Goal: Information Seeking & Learning: Check status

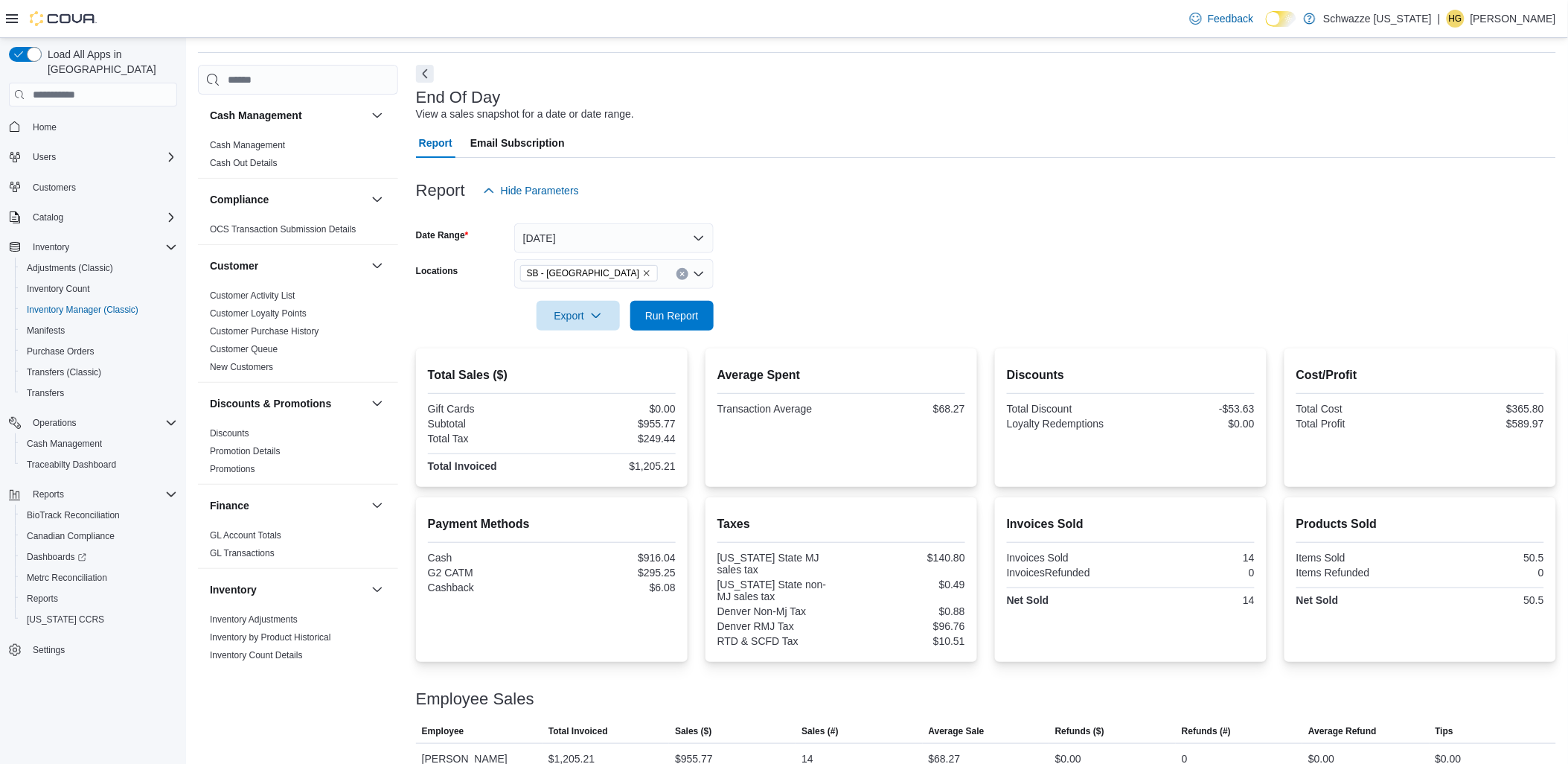
scroll to position [67, 0]
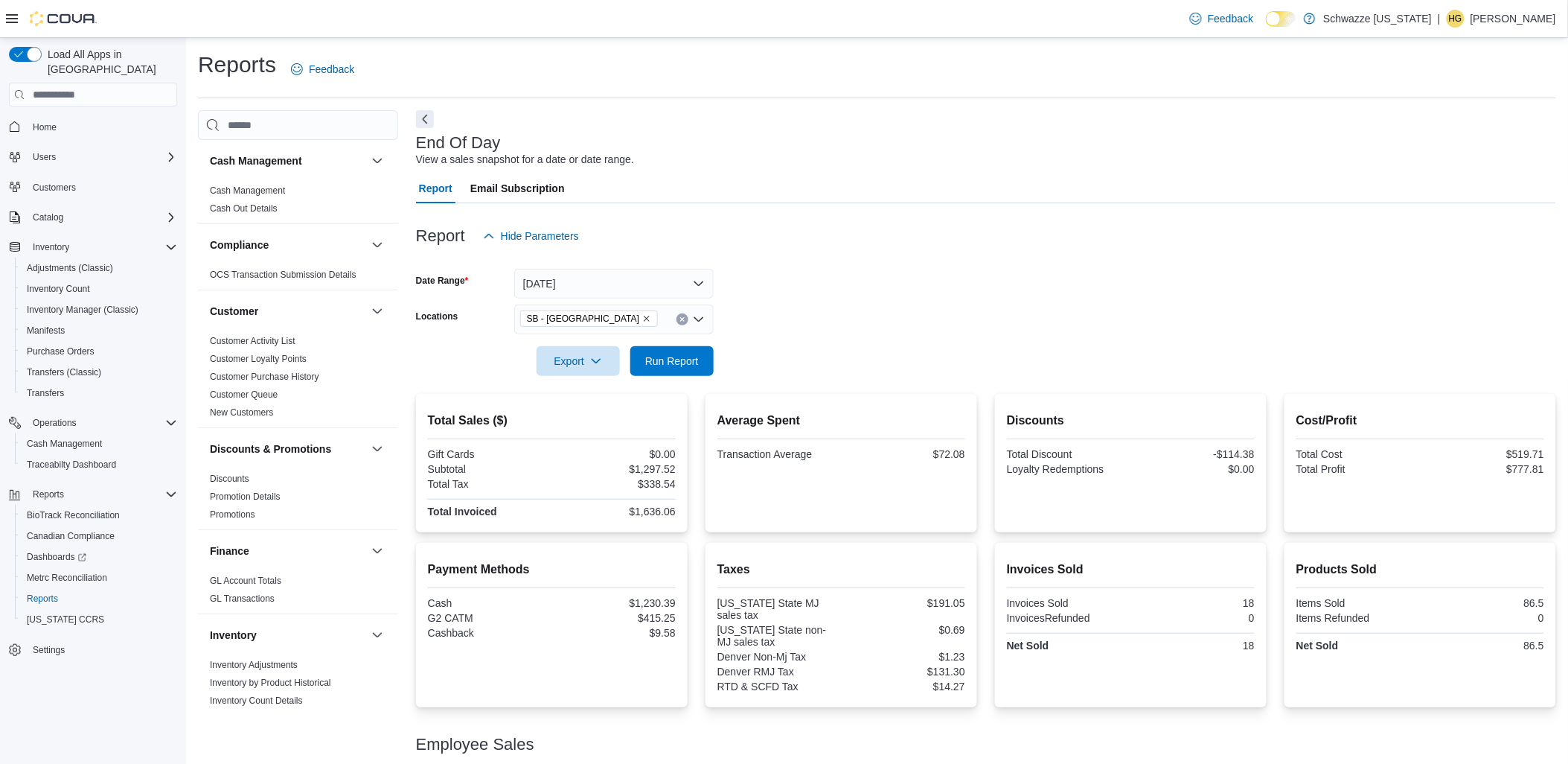
scroll to position [67, 0]
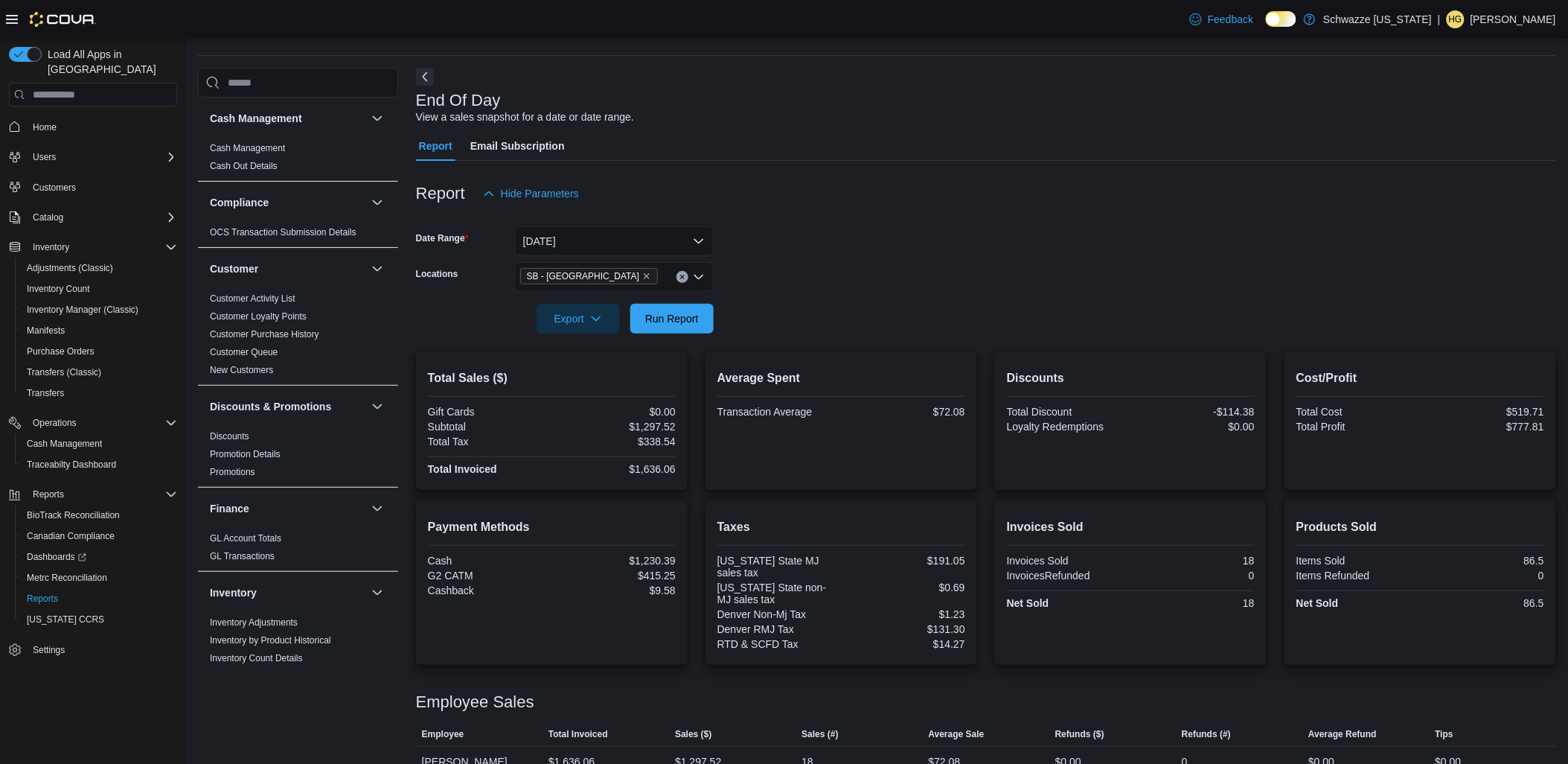
scroll to position [67, 0]
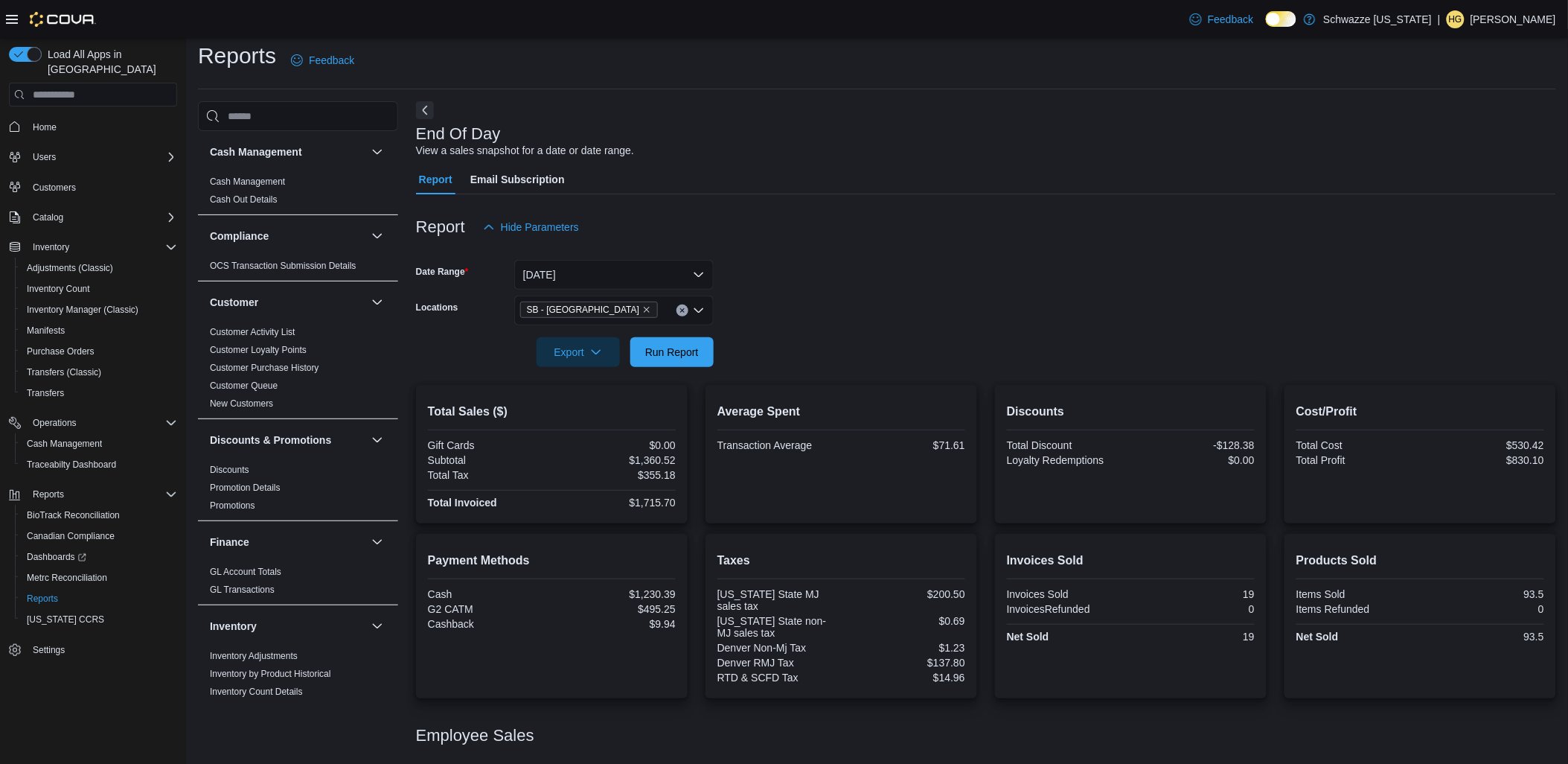
scroll to position [67, 0]
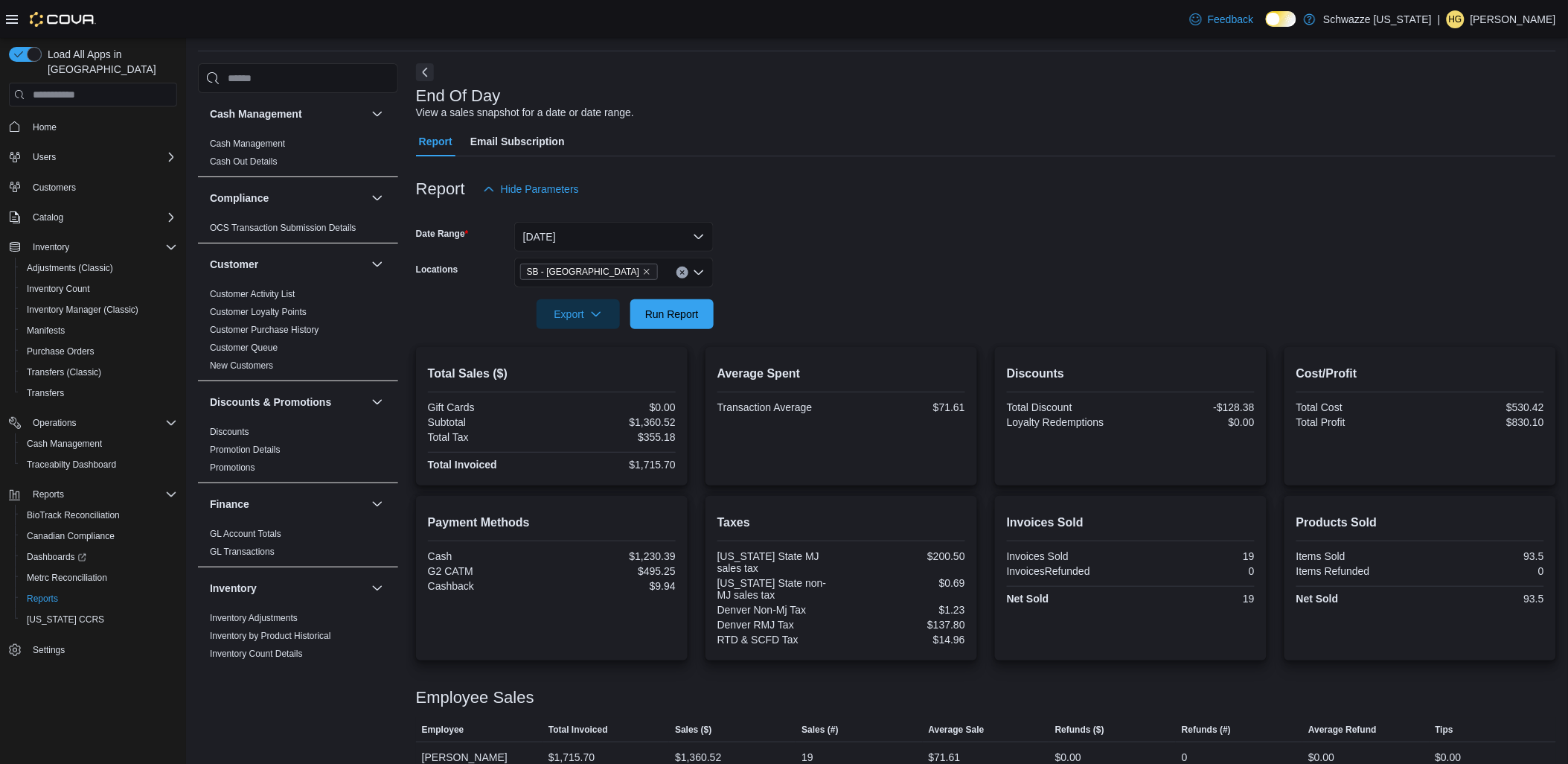
scroll to position [67, 0]
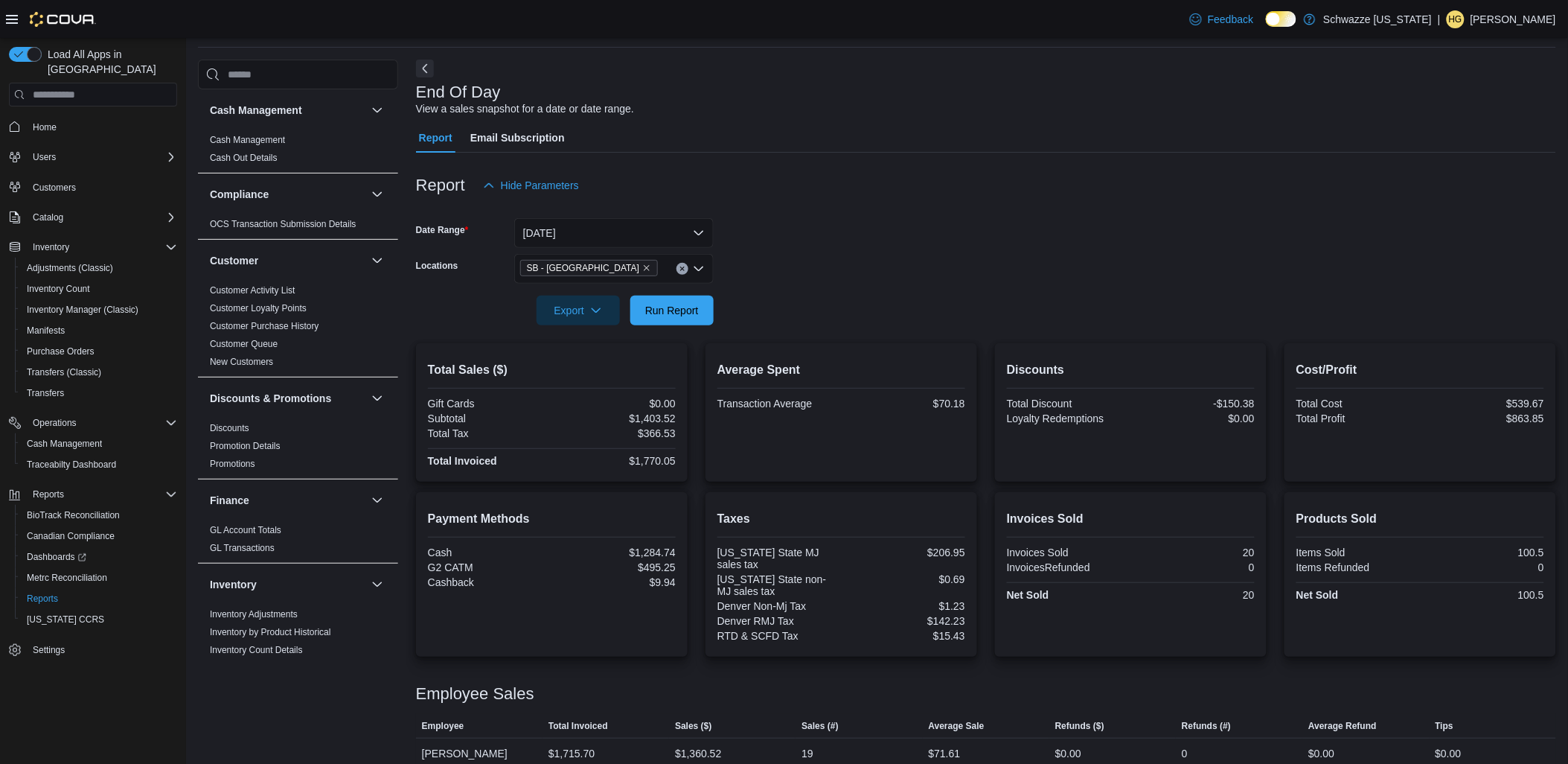
scroll to position [98, 0]
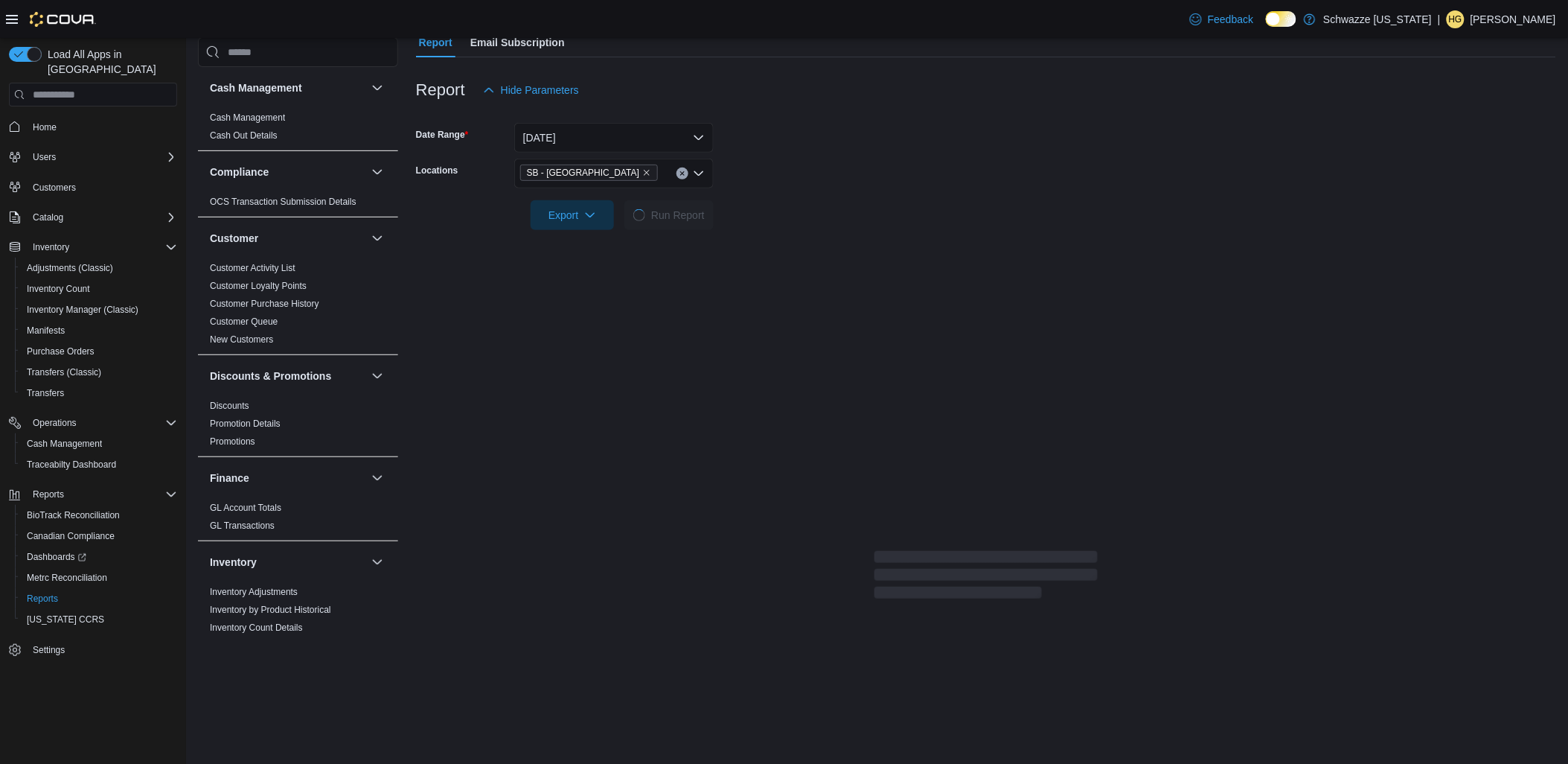
scroll to position [98, 0]
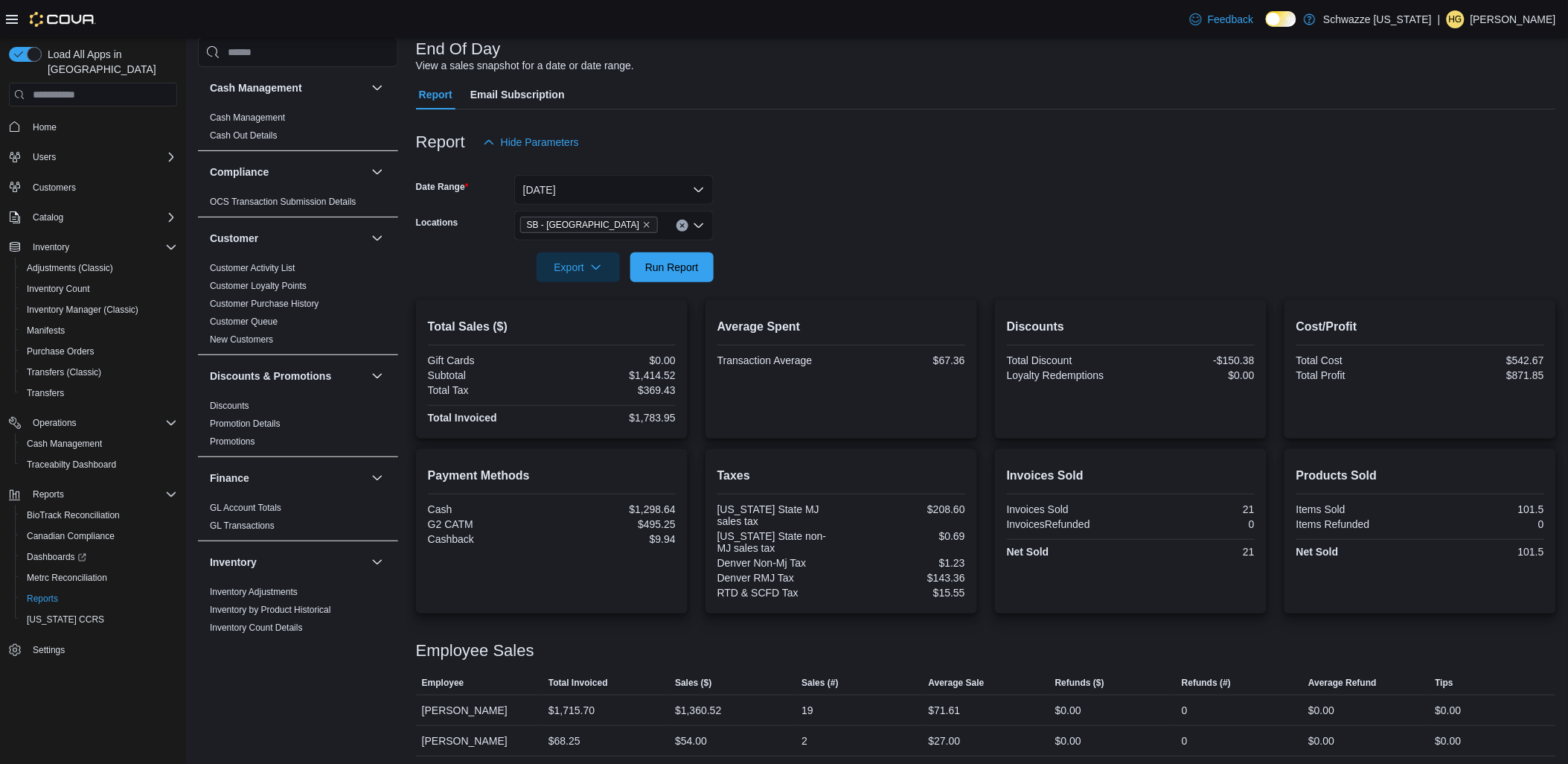
scroll to position [98, 0]
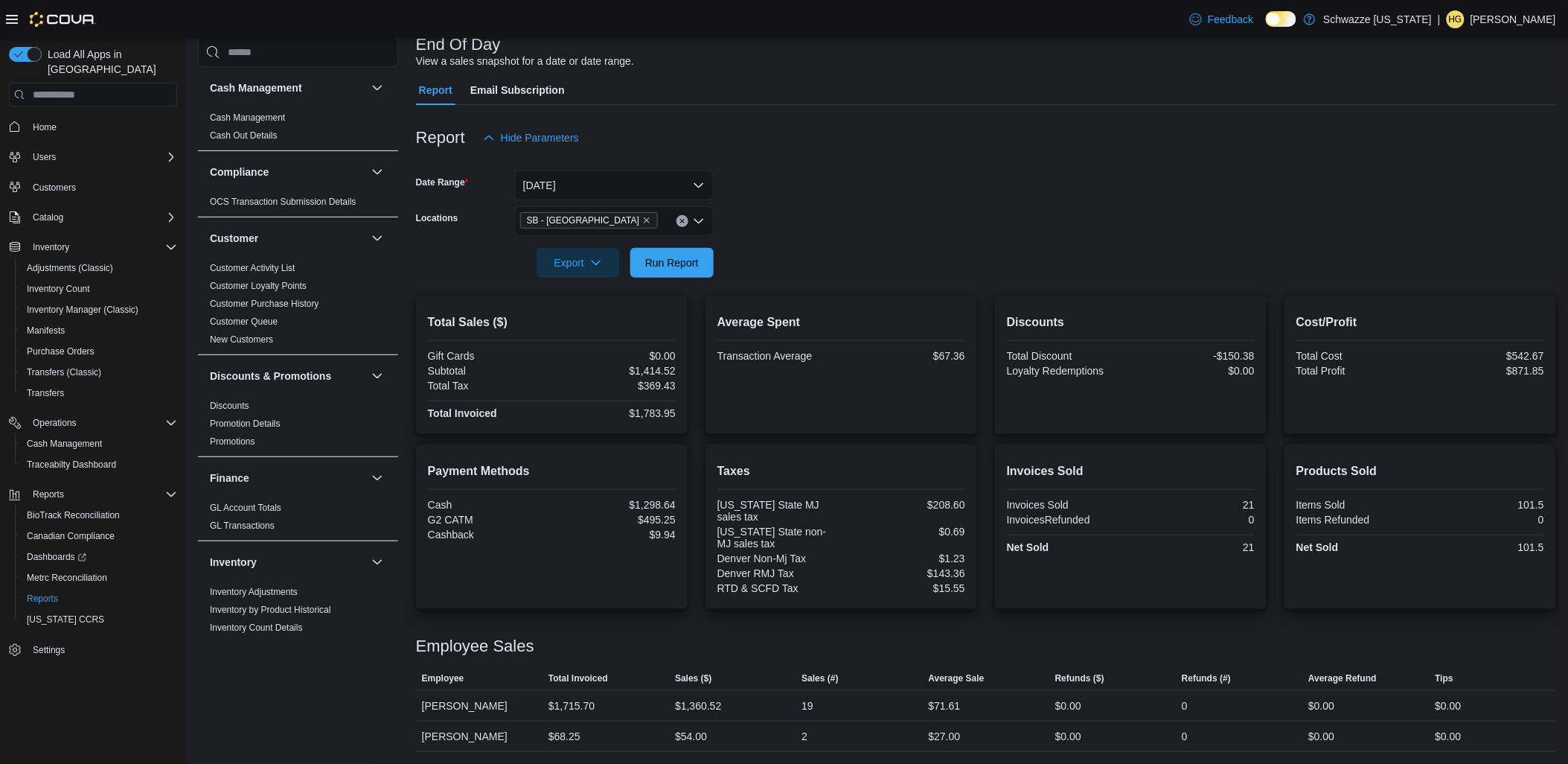
scroll to position [98, 0]
